Goal: Register for event/course

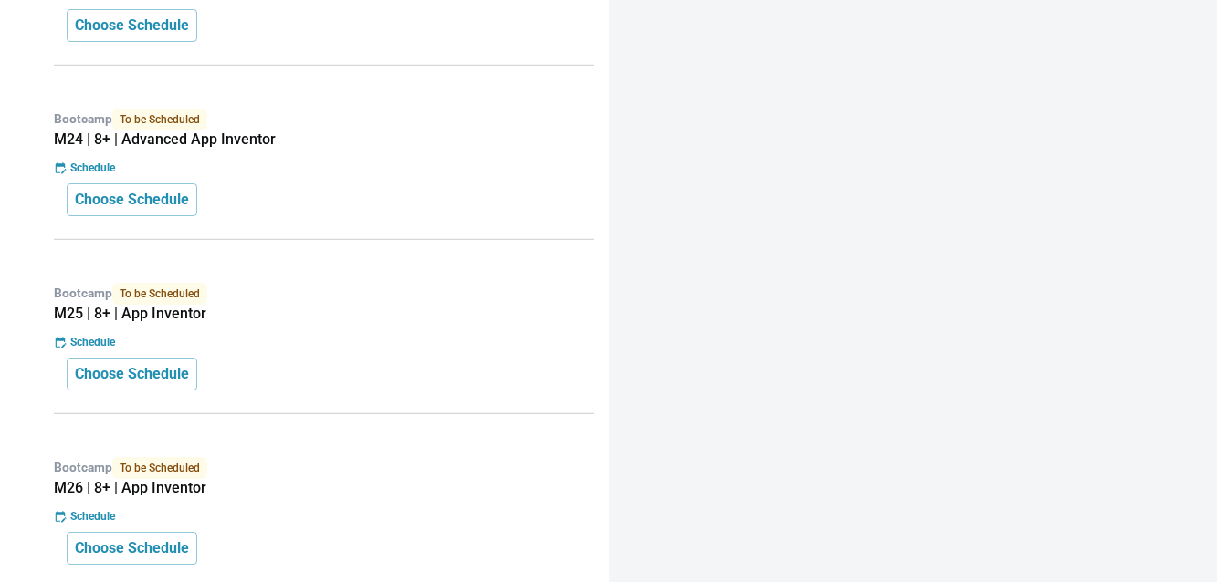
scroll to position [917, 0]
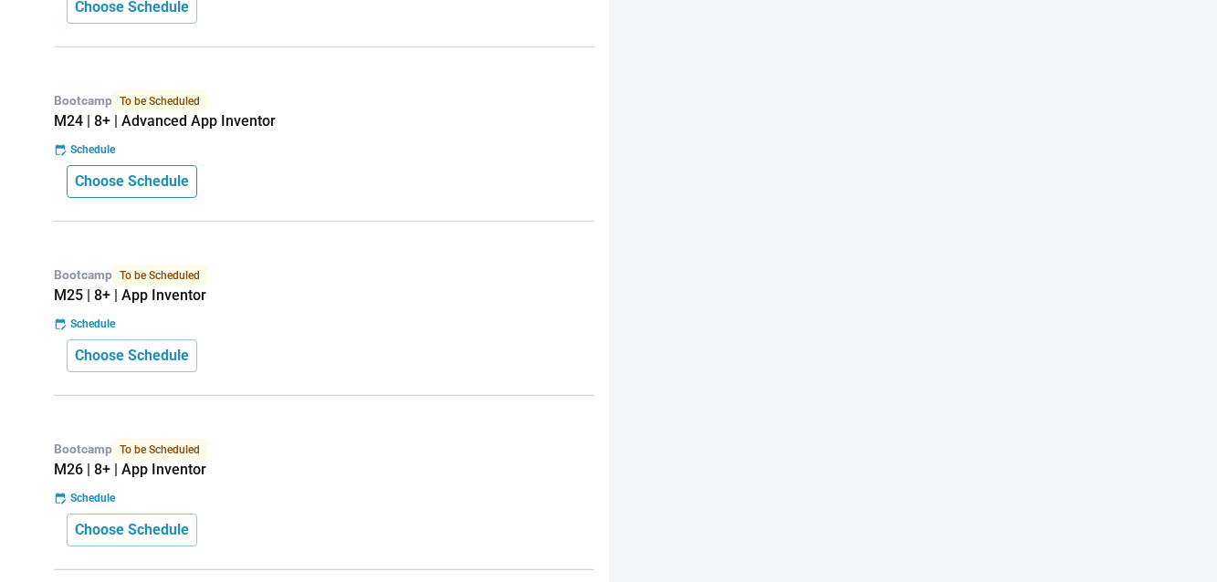
click at [134, 193] on p "Choose Schedule" at bounding box center [132, 182] width 114 height 22
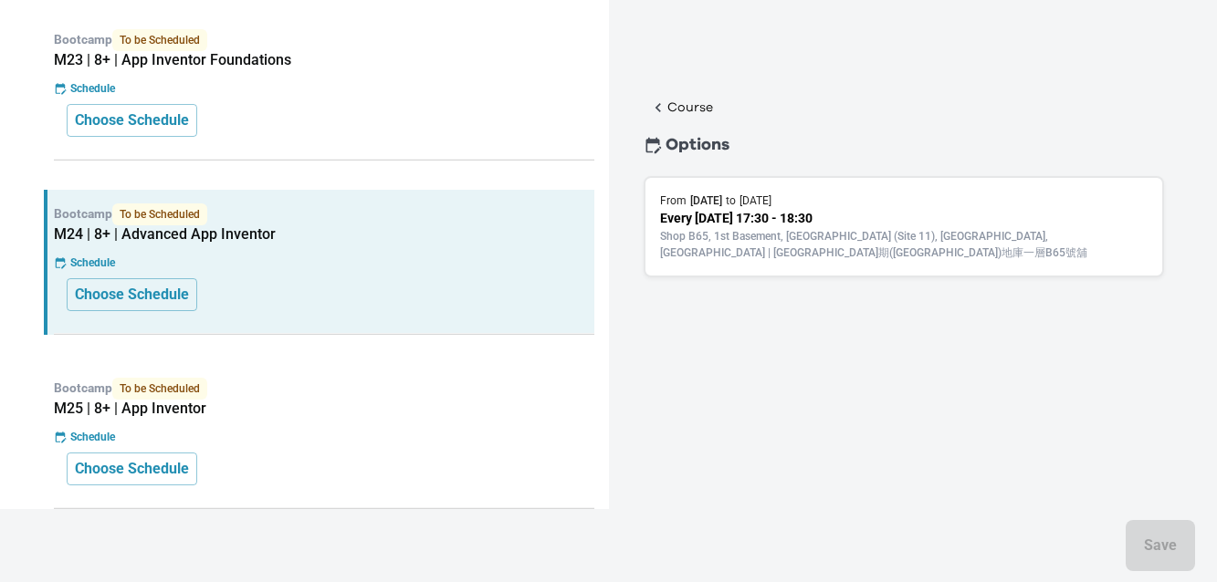
scroll to position [802, 0]
click at [731, 214] on p "Every [DATE] 17:30 - 18:30" at bounding box center [904, 218] width 488 height 19
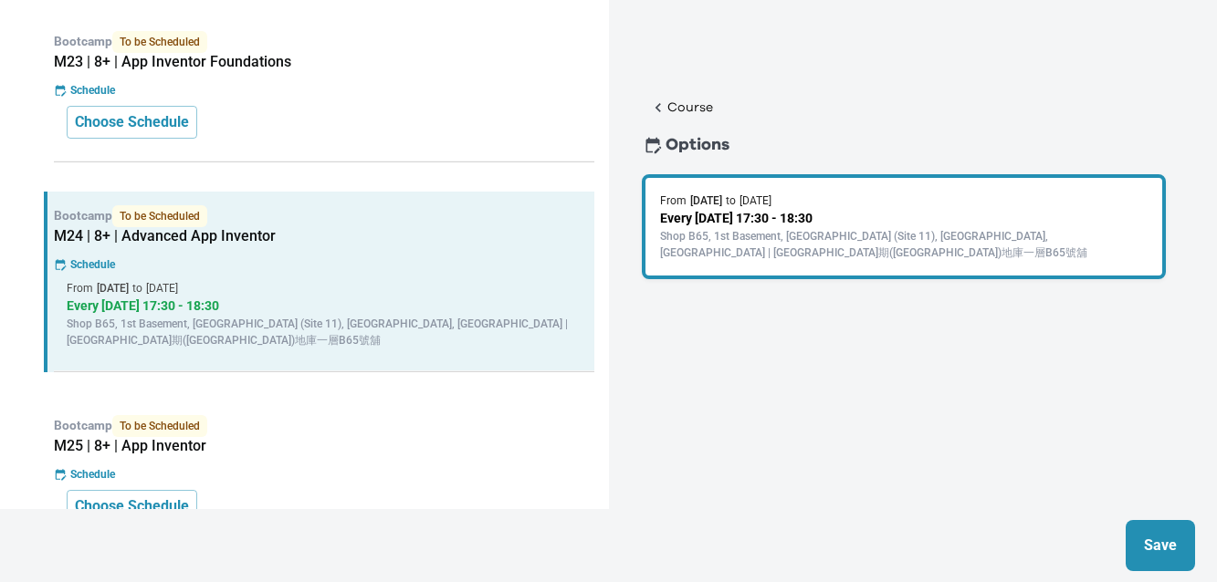
scroll to position [708, 0]
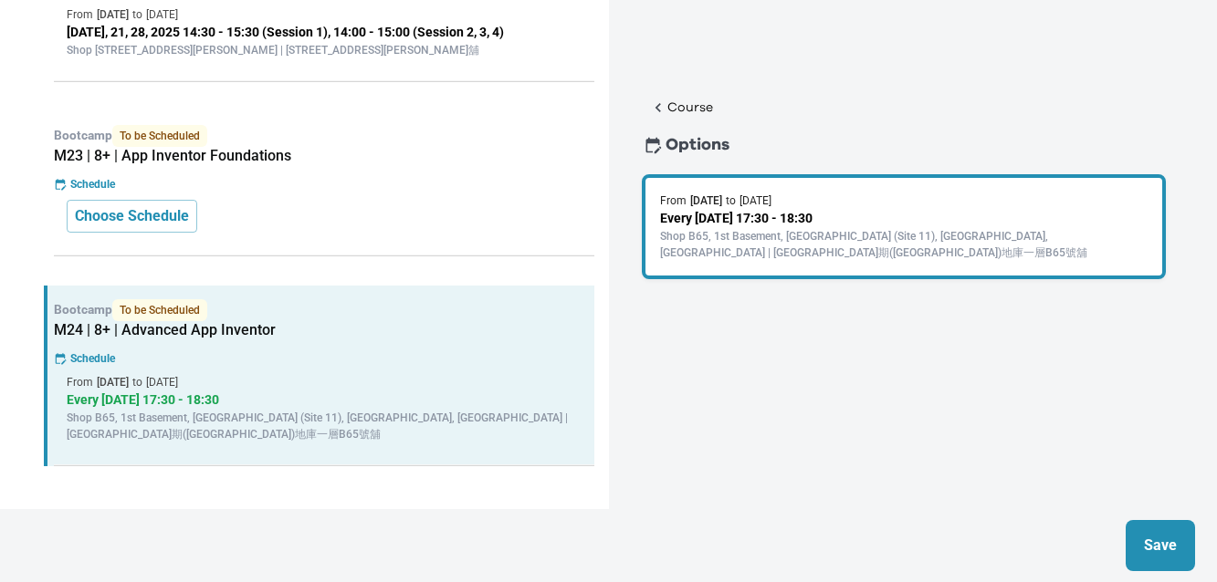
click at [387, 233] on div "Choose Schedule" at bounding box center [324, 216] width 515 height 33
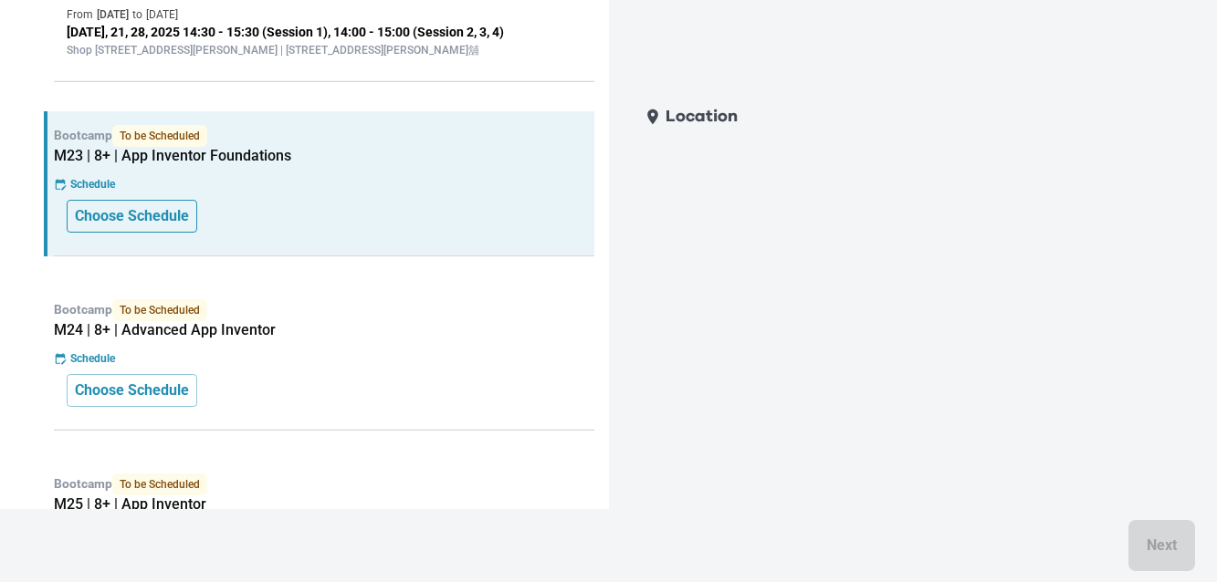
click at [108, 227] on p "Choose Schedule" at bounding box center [132, 216] width 114 height 22
click at [141, 227] on p "Choose Schedule" at bounding box center [132, 216] width 114 height 22
click at [131, 402] on p "Choose Schedule" at bounding box center [132, 391] width 114 height 22
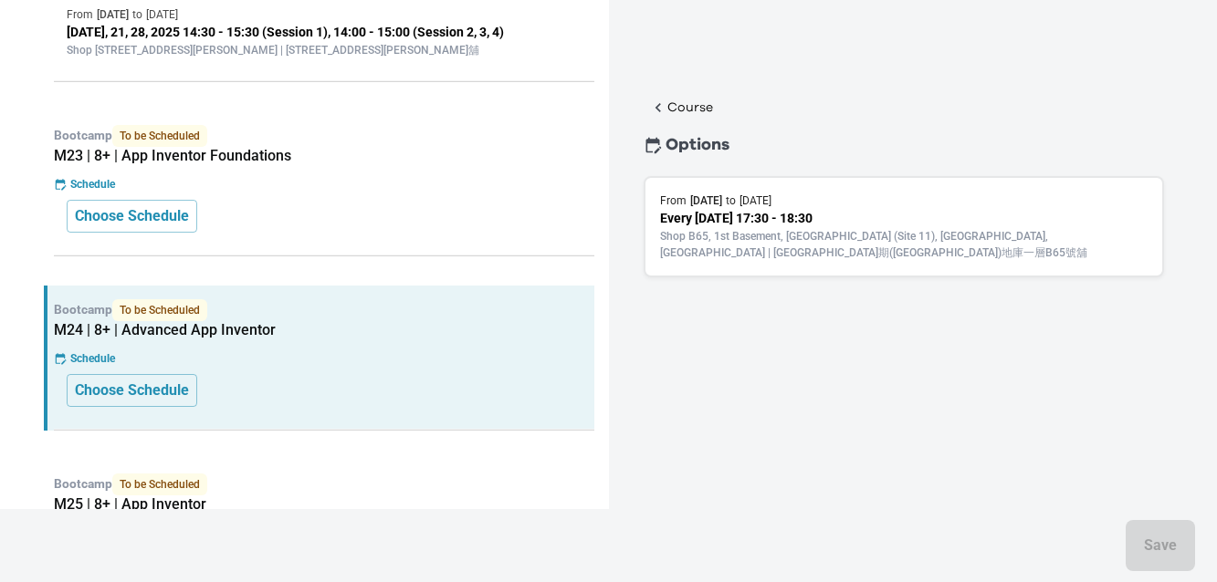
click at [855, 224] on p "Every [DATE] 17:30 - 18:30" at bounding box center [904, 218] width 488 height 19
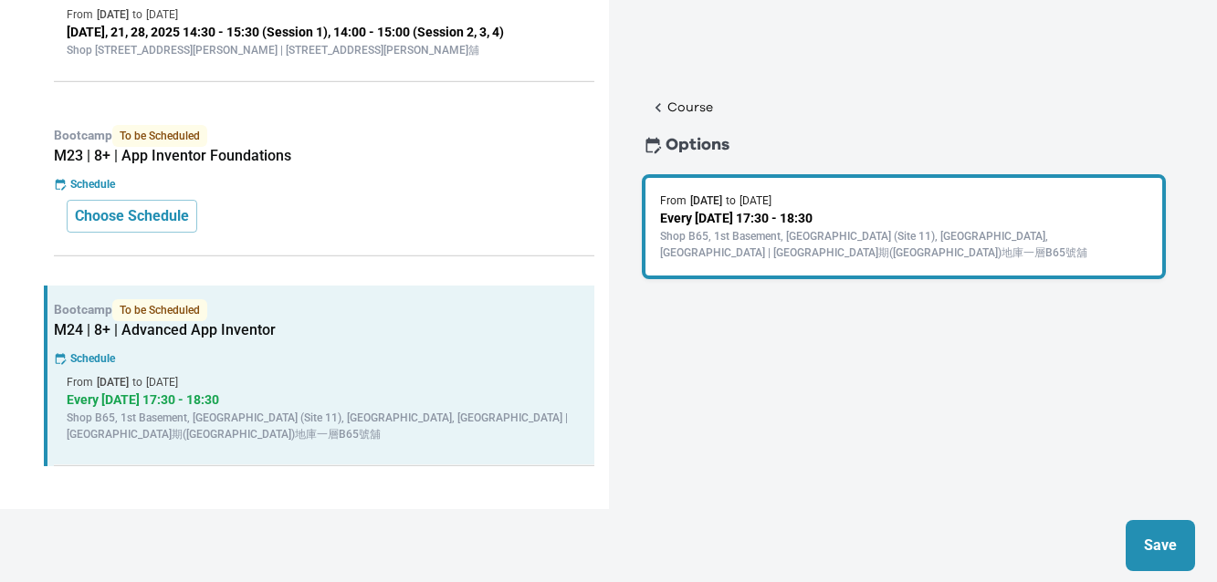
click at [215, 233] on div "Choose Schedule" at bounding box center [324, 216] width 515 height 33
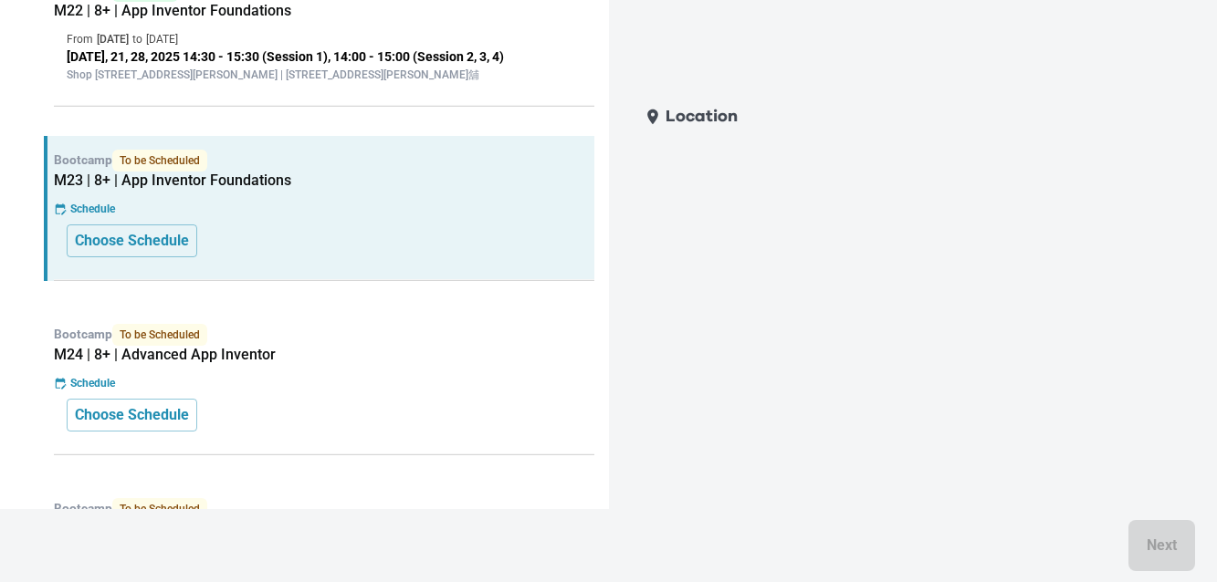
scroll to position [727, 0]
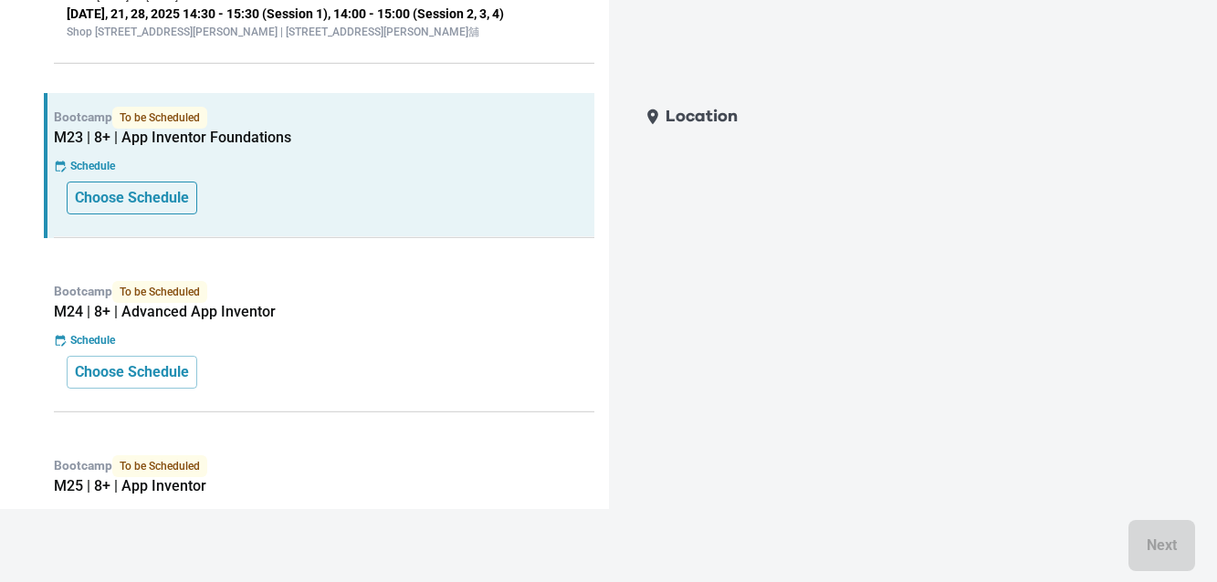
click at [132, 215] on button "Choose Schedule" at bounding box center [132, 198] width 131 height 33
click at [141, 209] on p "Choose Schedule" at bounding box center [132, 198] width 114 height 22
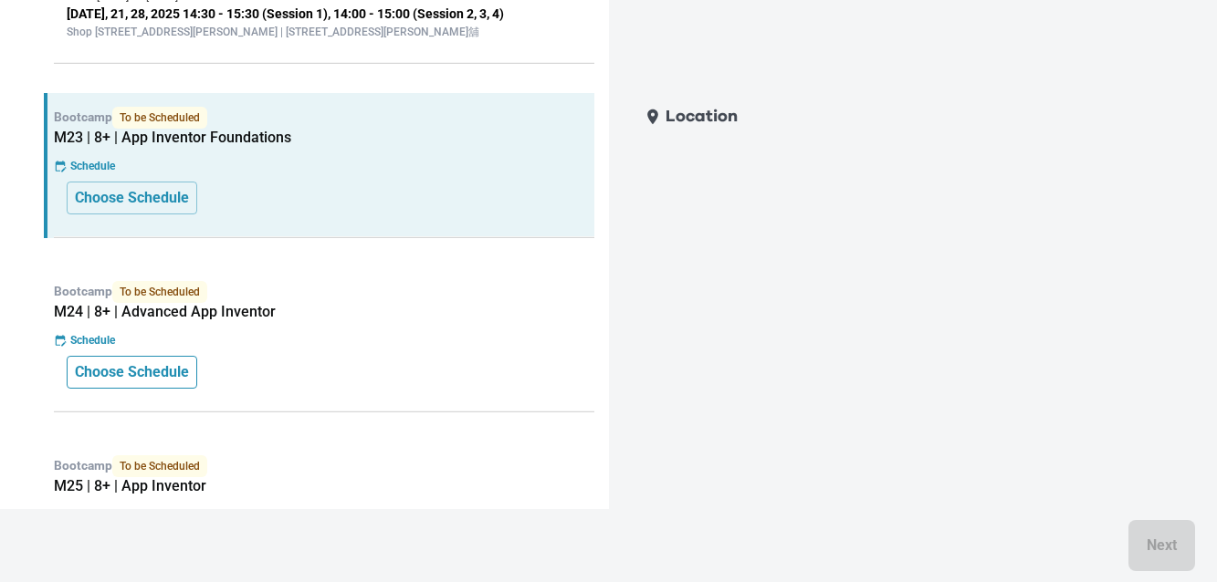
click at [151, 383] on p "Choose Schedule" at bounding box center [132, 373] width 114 height 22
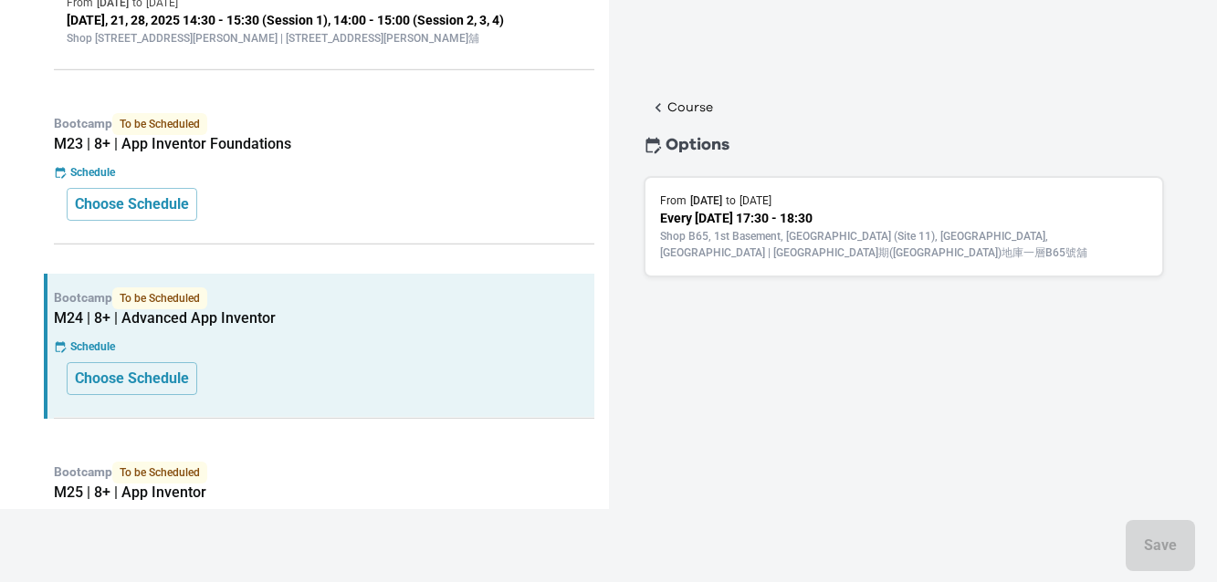
scroll to position [0, 0]
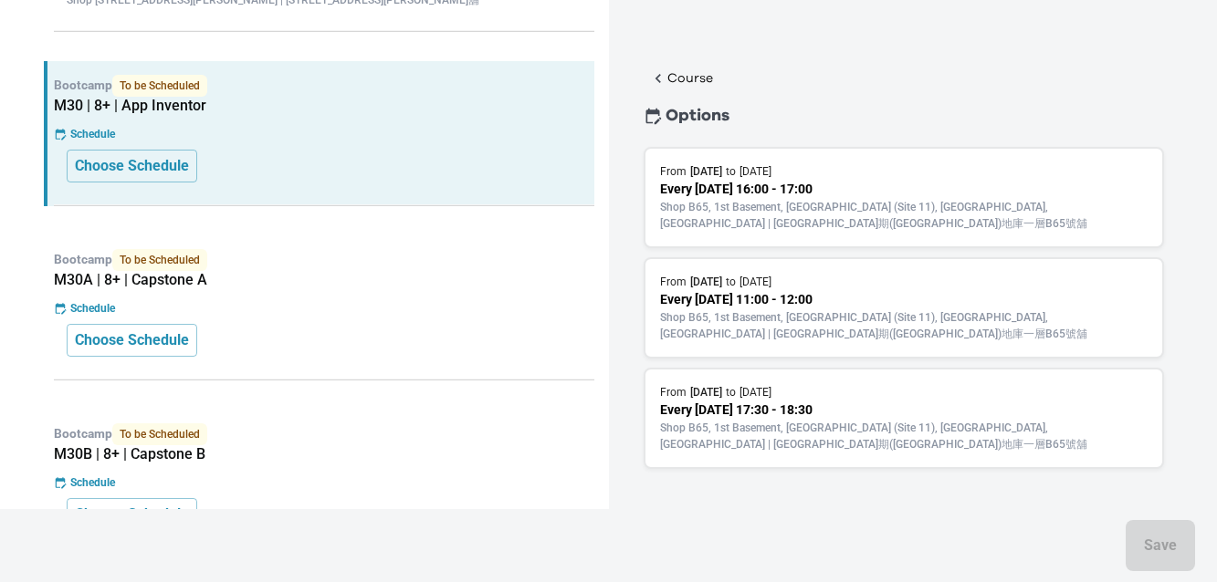
scroll to position [1936, 0]
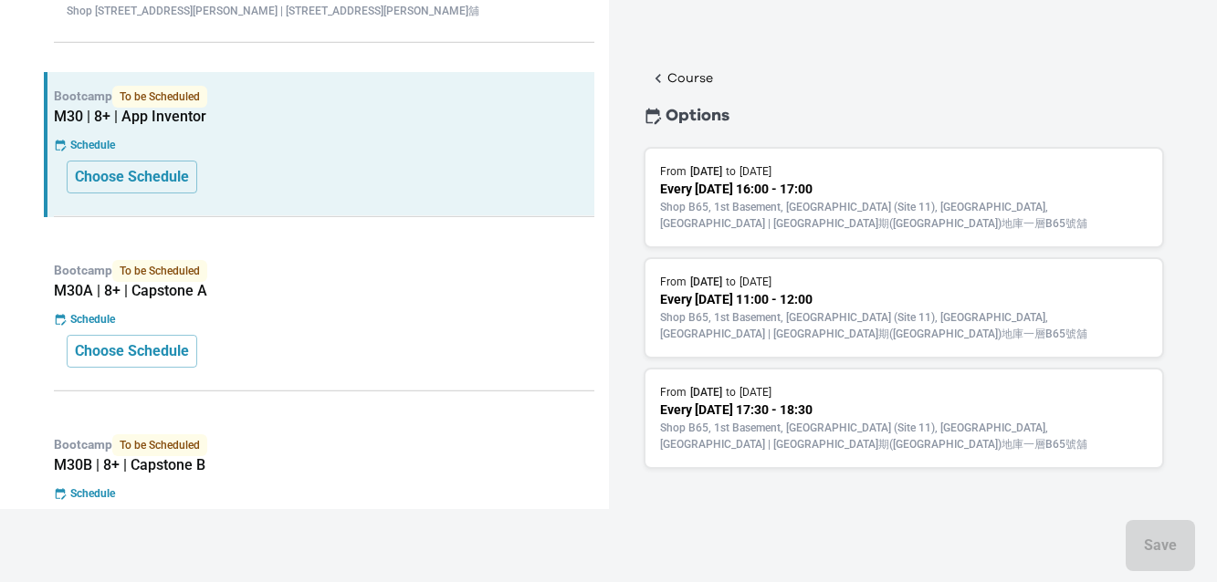
click at [832, 105] on div "Options" at bounding box center [904, 116] width 569 height 44
click at [856, 108] on div "Options" at bounding box center [904, 116] width 569 height 44
click at [872, 78] on div "Course Options From 3 Oct 2025 to 24 Oct 2025 Every Friday 16:00 - 17:00 Shop B…" at bounding box center [904, 314] width 569 height 497
